Goal: Check status: Check status

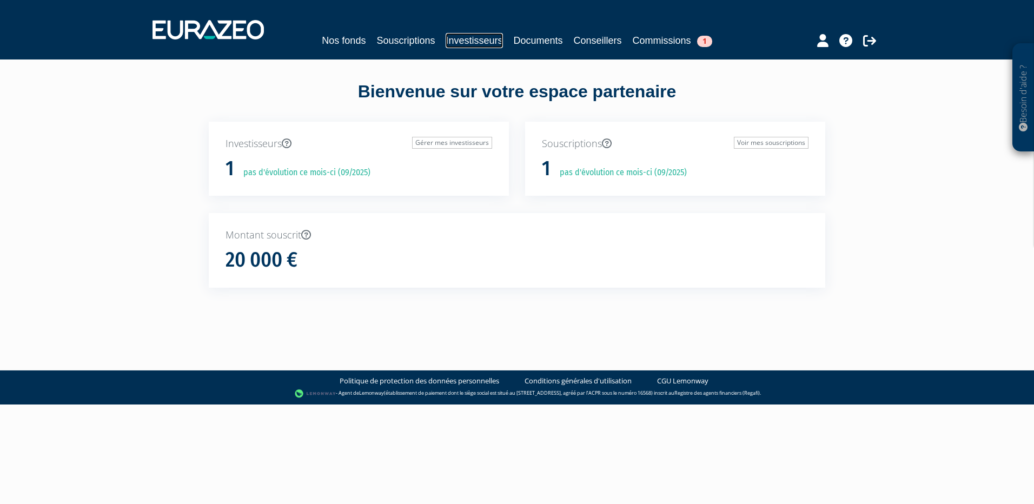
click at [466, 38] on link "Investisseurs" at bounding box center [474, 40] width 57 height 15
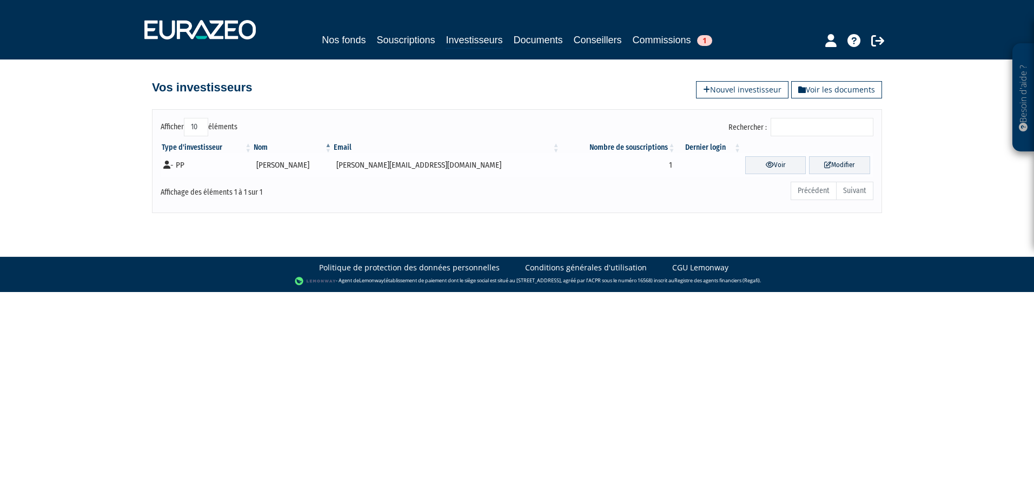
click at [297, 161] on td "Samuel CORNUAULT" at bounding box center [293, 165] width 80 height 24
click at [750, 163] on link "Voir" at bounding box center [776, 165] width 61 height 18
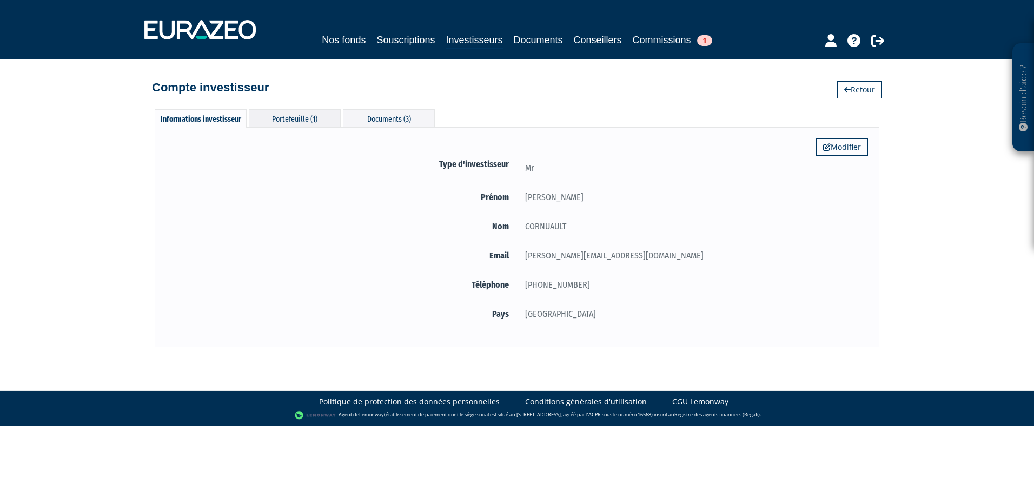
click at [266, 112] on div "Portefeuille (1)" at bounding box center [295, 118] width 92 height 18
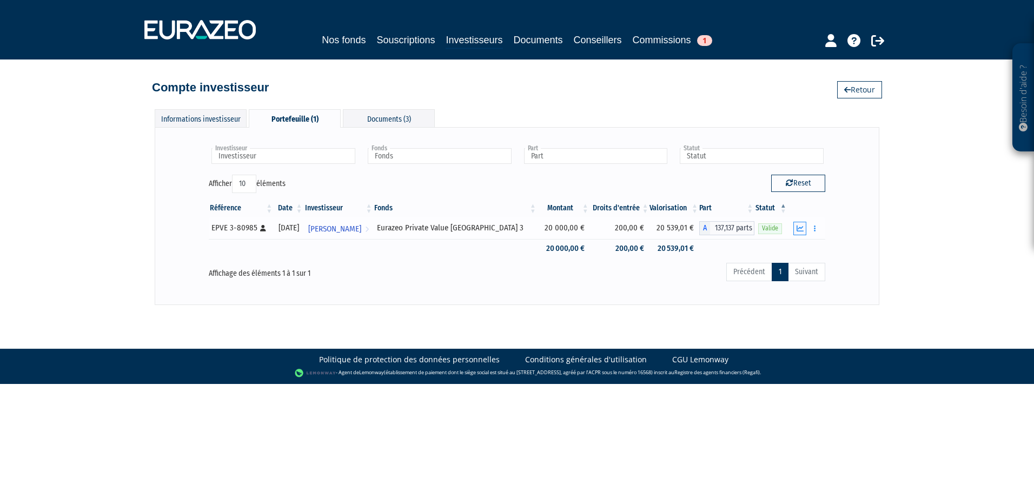
click at [797, 227] on icon "button" at bounding box center [800, 228] width 7 height 7
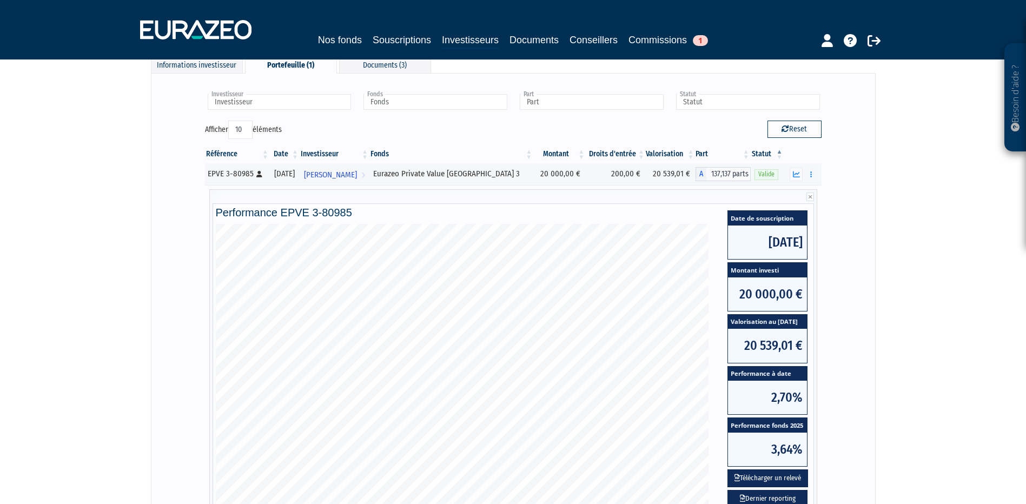
scroll to position [54, 0]
click at [685, 42] on link "Commissions 1" at bounding box center [669, 39] width 80 height 15
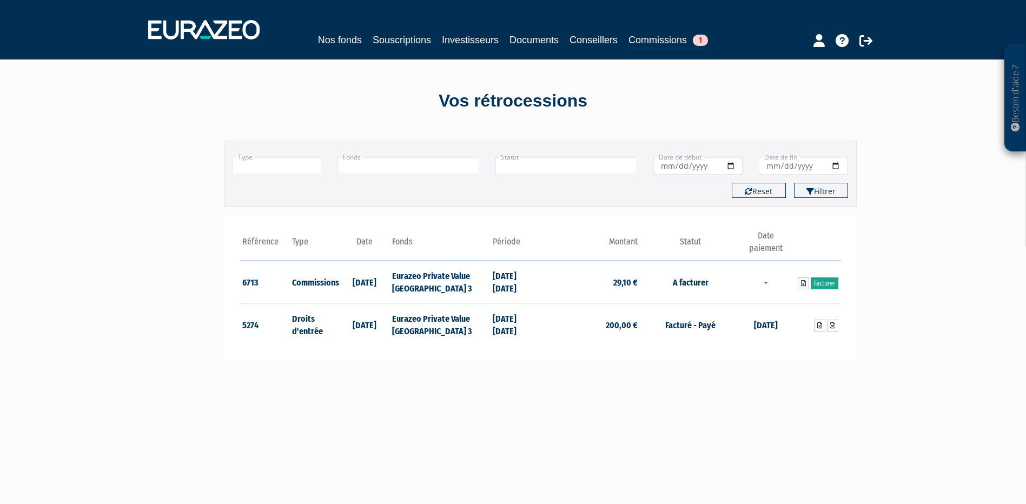
click at [829, 281] on link "Facturer" at bounding box center [825, 284] width 28 height 12
